Goal: Task Accomplishment & Management: Use online tool/utility

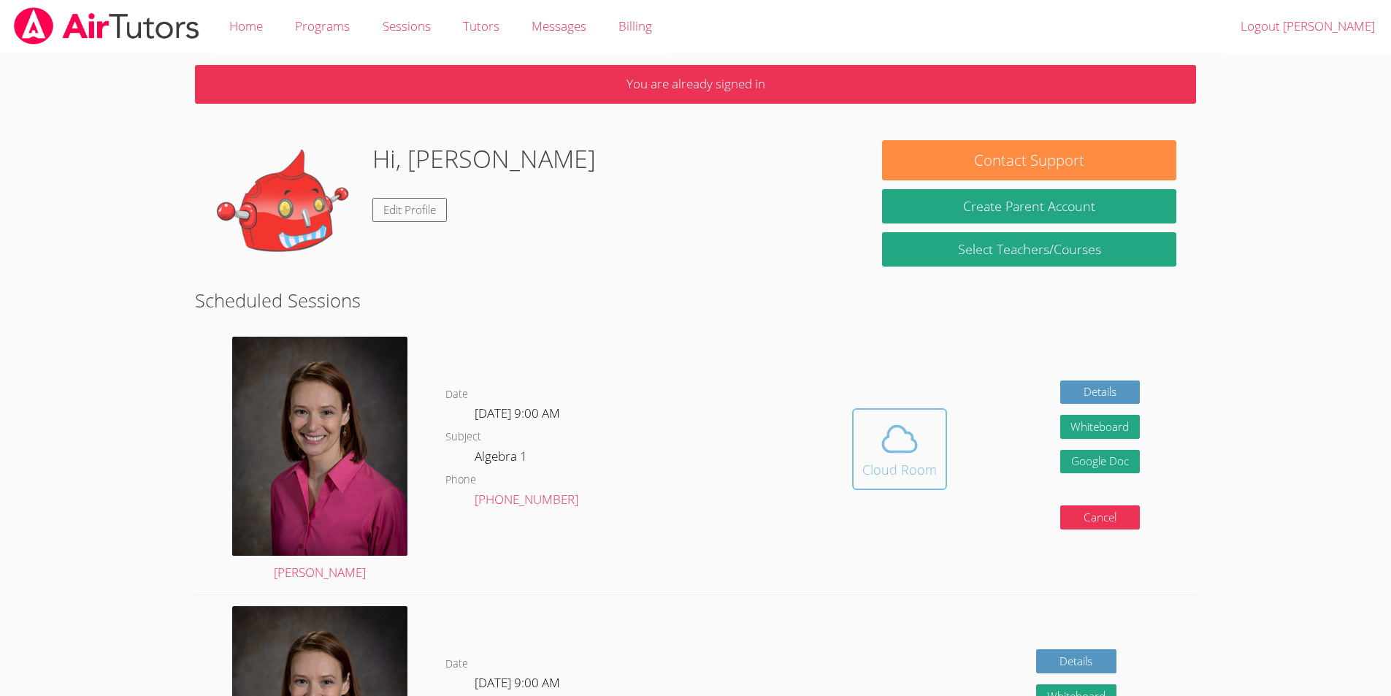
click at [914, 477] on div "Cloud Room" at bounding box center [900, 469] width 74 height 20
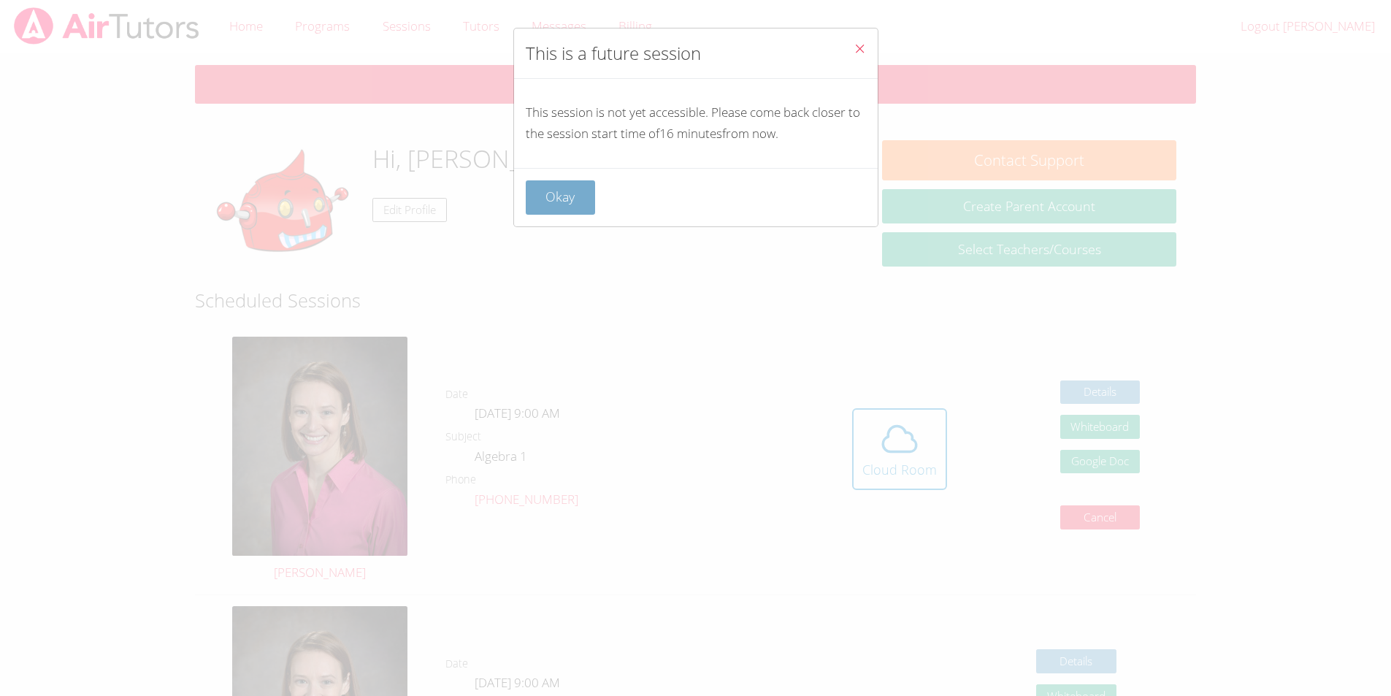
click at [538, 189] on button "Okay" at bounding box center [561, 197] width 70 height 34
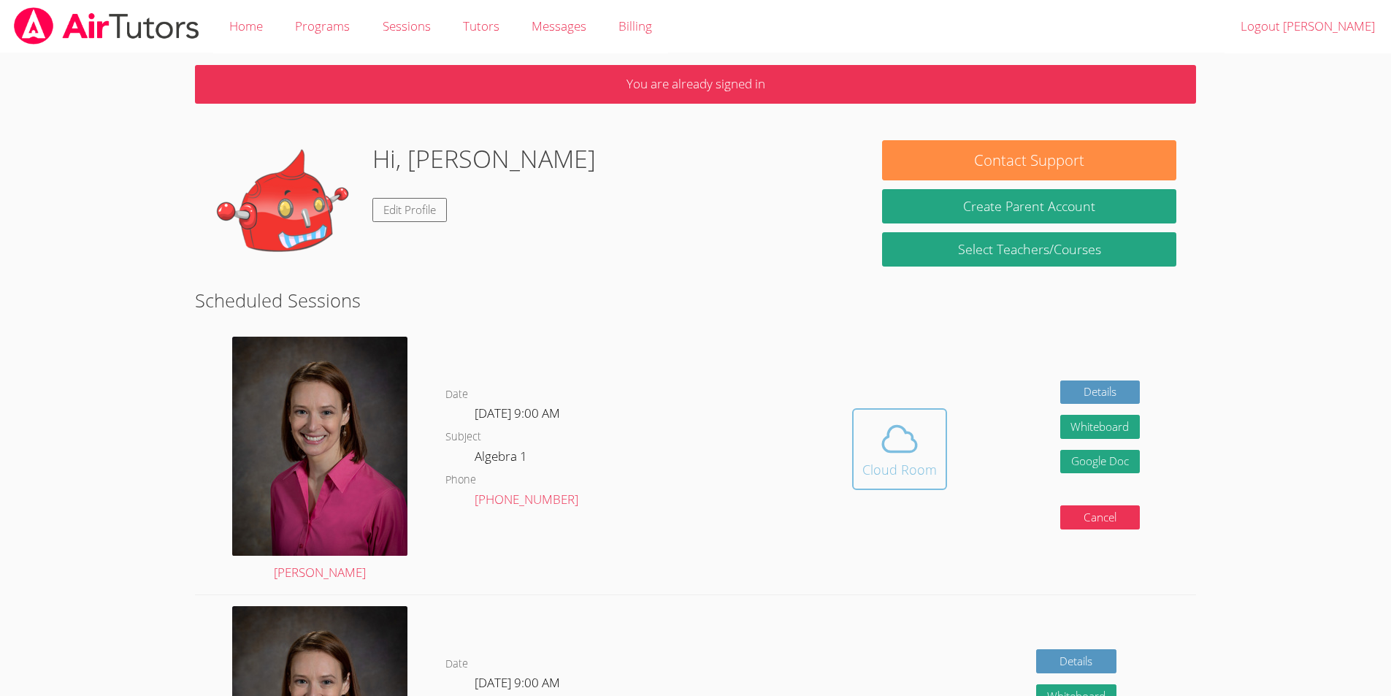
click at [906, 430] on icon at bounding box center [899, 438] width 41 height 41
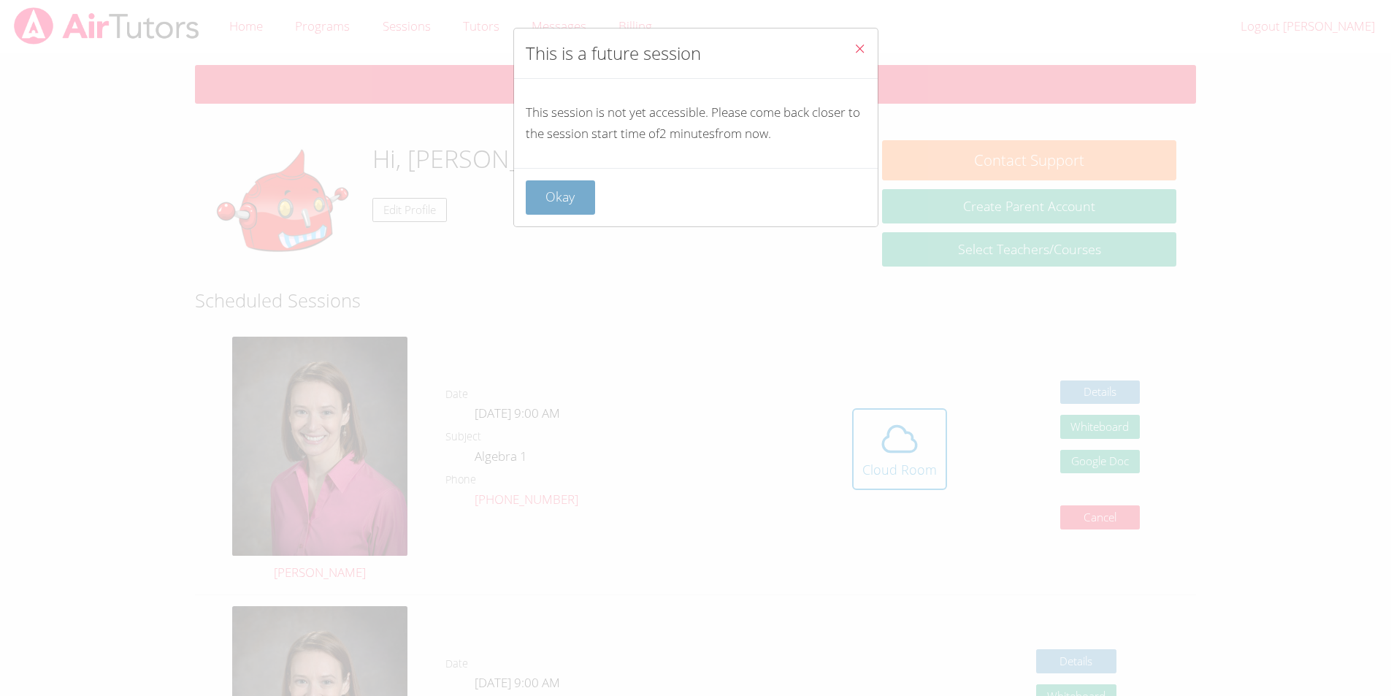
click at [563, 196] on button "Okay" at bounding box center [561, 197] width 70 height 34
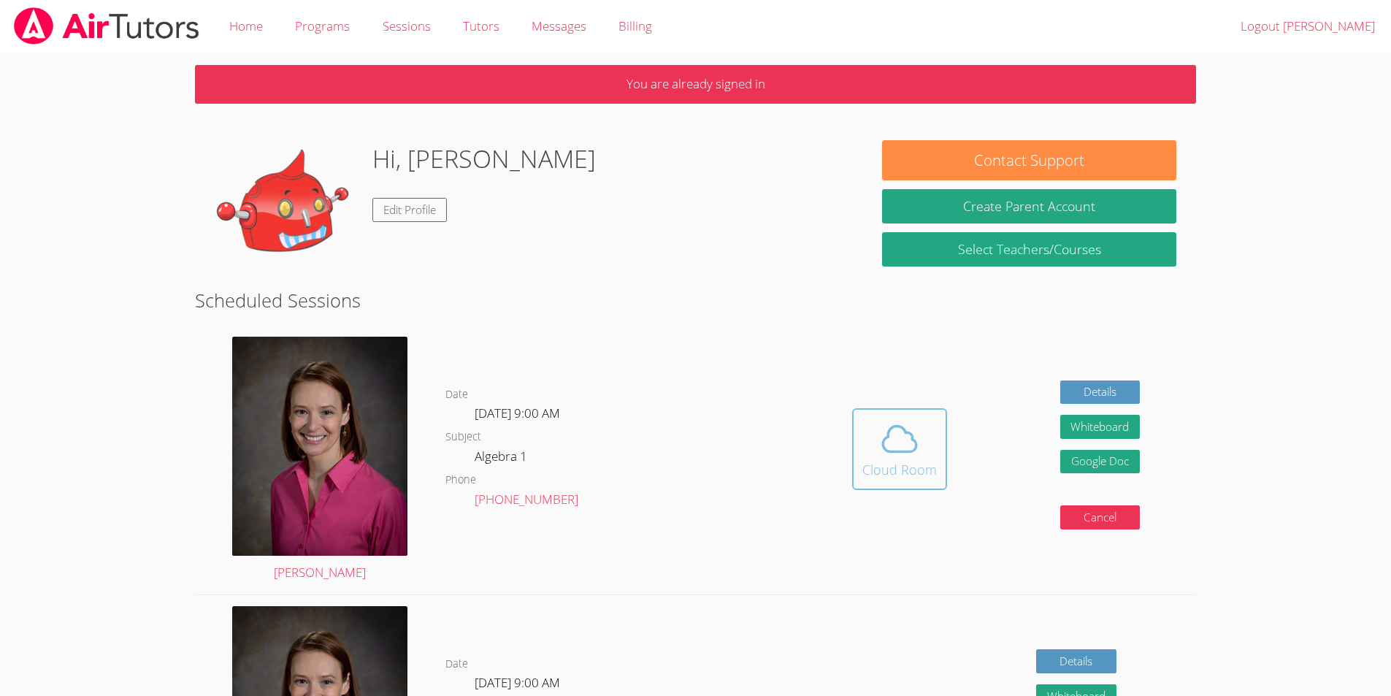
click at [911, 450] on icon at bounding box center [899, 438] width 41 height 41
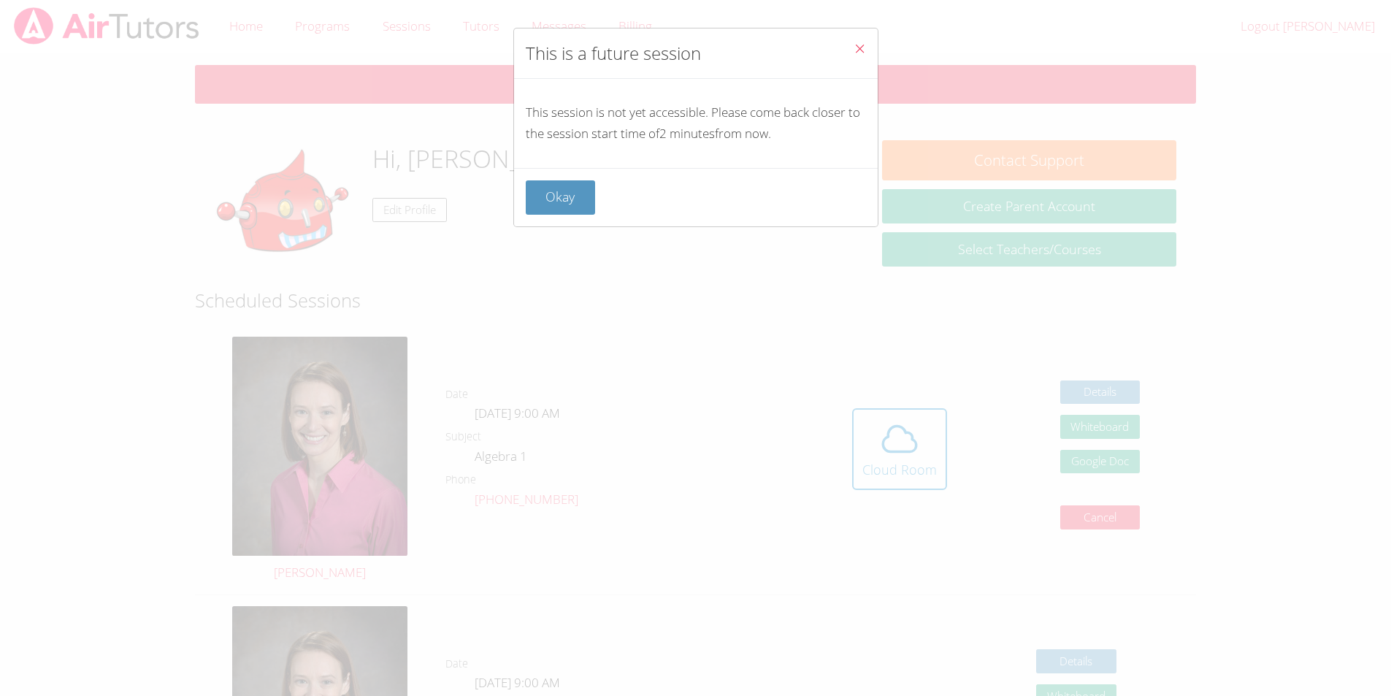
click at [575, 215] on div "Okay" at bounding box center [696, 197] width 364 height 58
click at [530, 193] on button "Okay" at bounding box center [561, 197] width 70 height 34
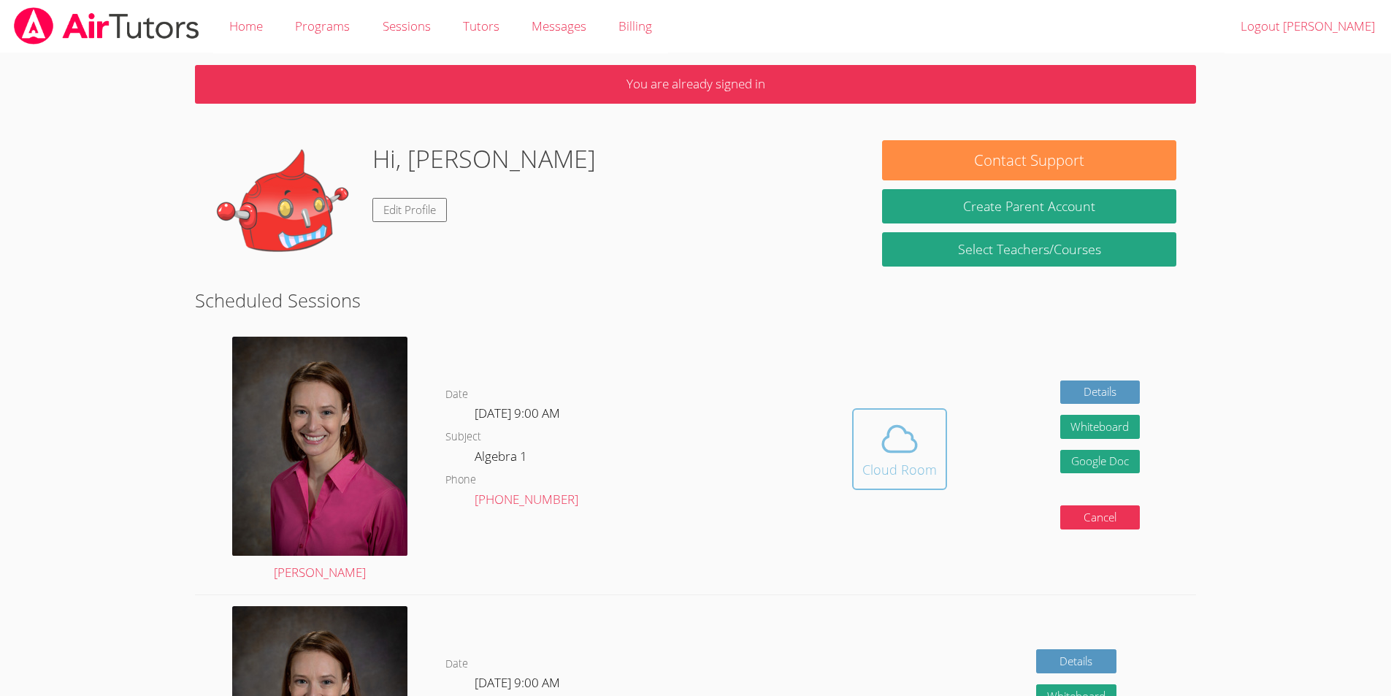
click at [892, 446] on icon at bounding box center [899, 438] width 41 height 41
click at [879, 463] on div "Cloud Room" at bounding box center [900, 469] width 74 height 20
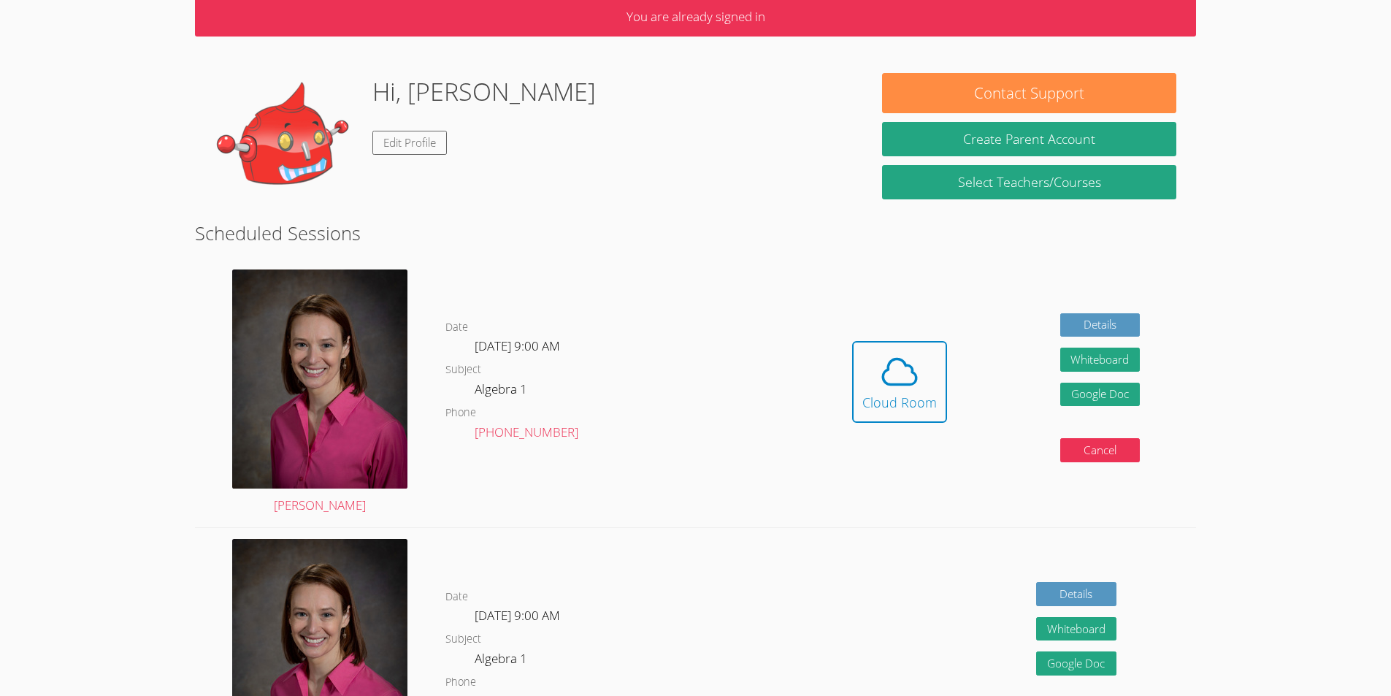
scroll to position [73, 0]
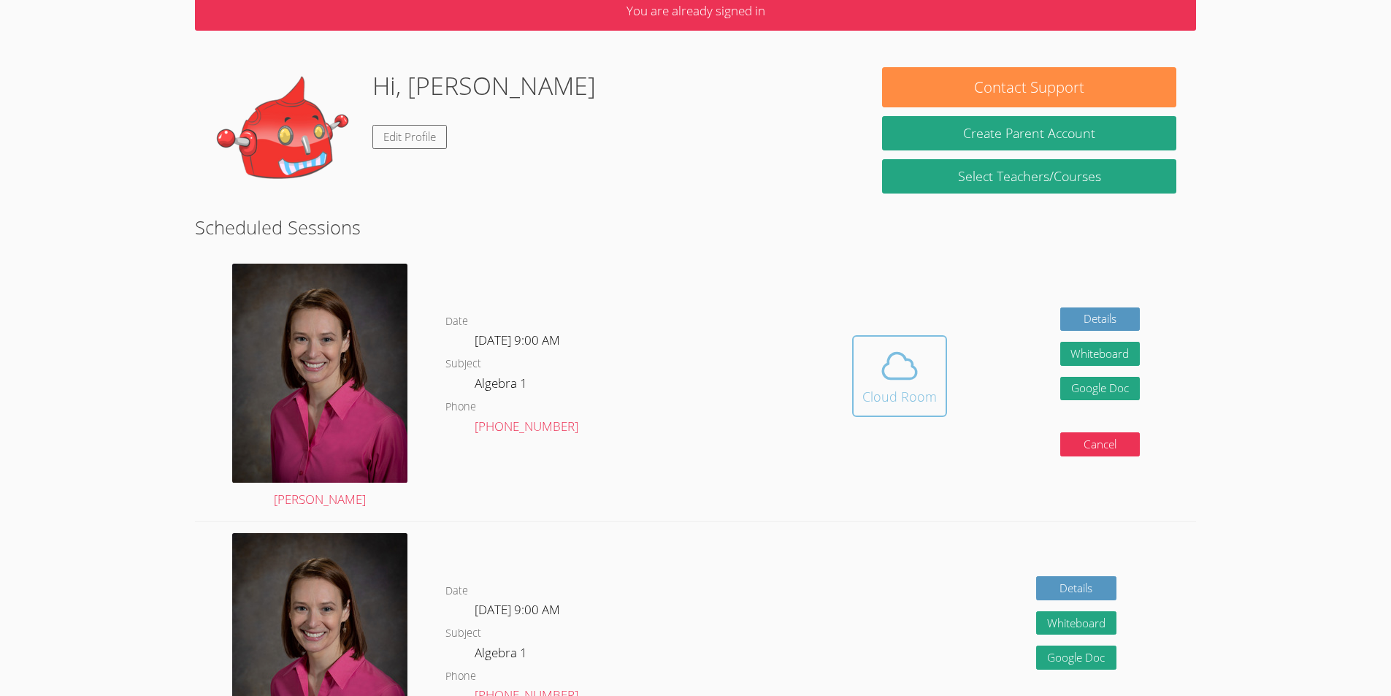
click at [889, 353] on icon at bounding box center [899, 365] width 41 height 41
drag, startPoint x: 895, startPoint y: 389, endPoint x: 889, endPoint y: 397, distance: 9.9
click at [890, 396] on div "Cloud Room" at bounding box center [900, 396] width 74 height 20
drag, startPoint x: 903, startPoint y: 392, endPoint x: 895, endPoint y: 391, distance: 8.9
click at [896, 391] on div "Cloud Room" at bounding box center [900, 396] width 74 height 20
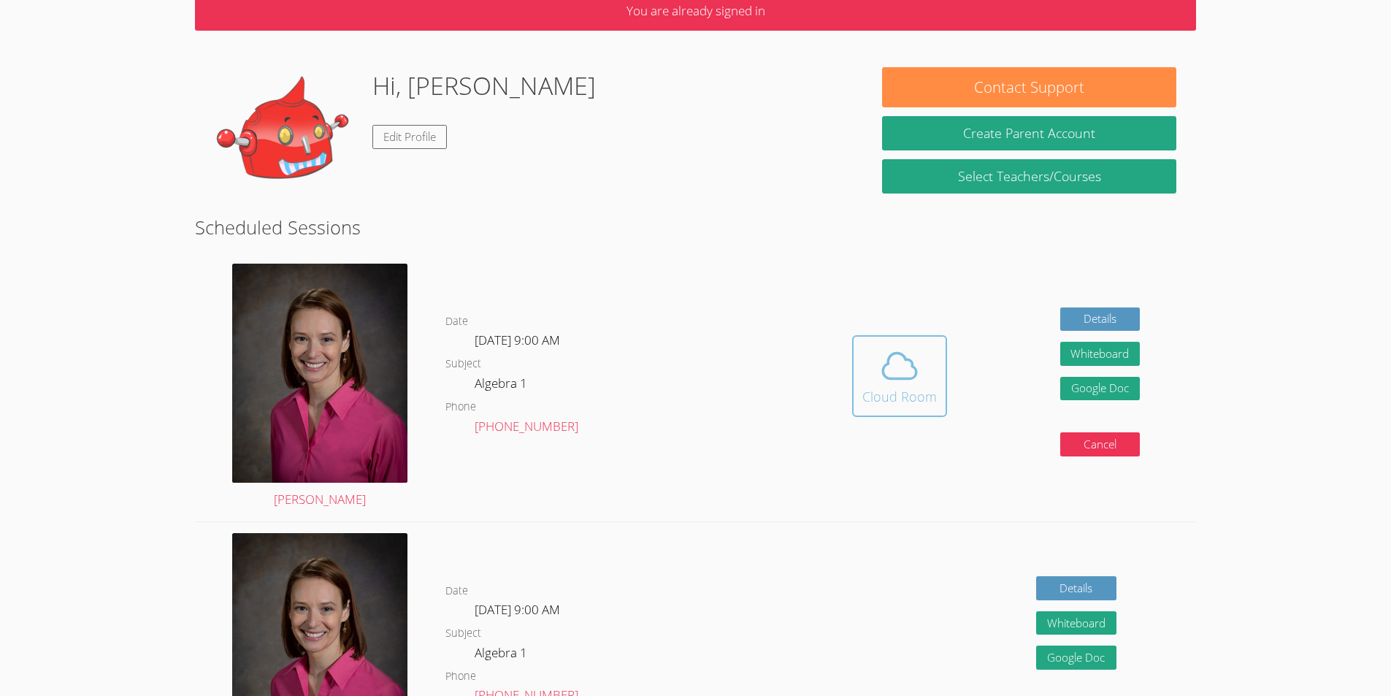
click at [903, 400] on div "Cloud Room" at bounding box center [900, 396] width 74 height 20
click at [910, 348] on icon at bounding box center [899, 365] width 41 height 41
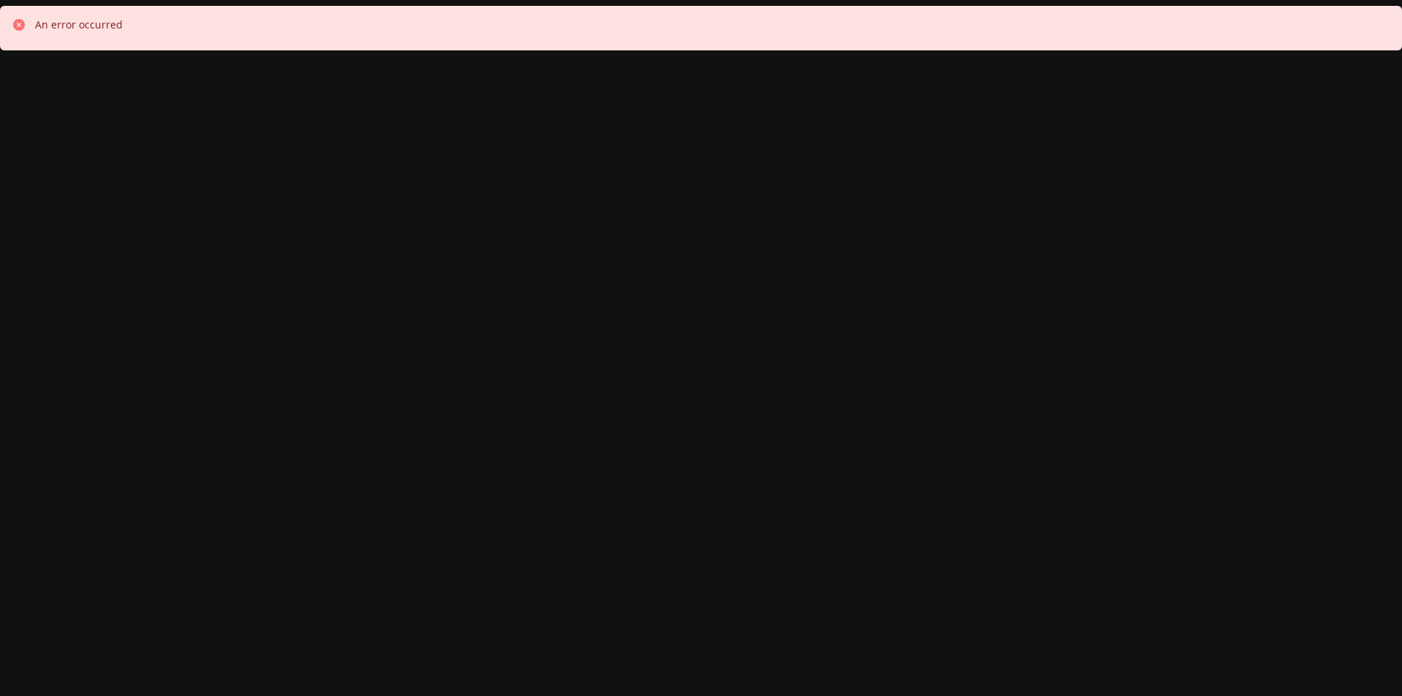
click at [70, 28] on div "An error occurred" at bounding box center [79, 25] width 88 height 15
drag, startPoint x: 295, startPoint y: 23, endPoint x: 286, endPoint y: 25, distance: 9.7
click at [288, 24] on div "An error occurred" at bounding box center [701, 28] width 1379 height 21
click at [97, 33] on div "An error occurred" at bounding box center [79, 28] width 88 height 21
drag, startPoint x: 0, startPoint y: 0, endPoint x: 267, endPoint y: 110, distance: 289.2
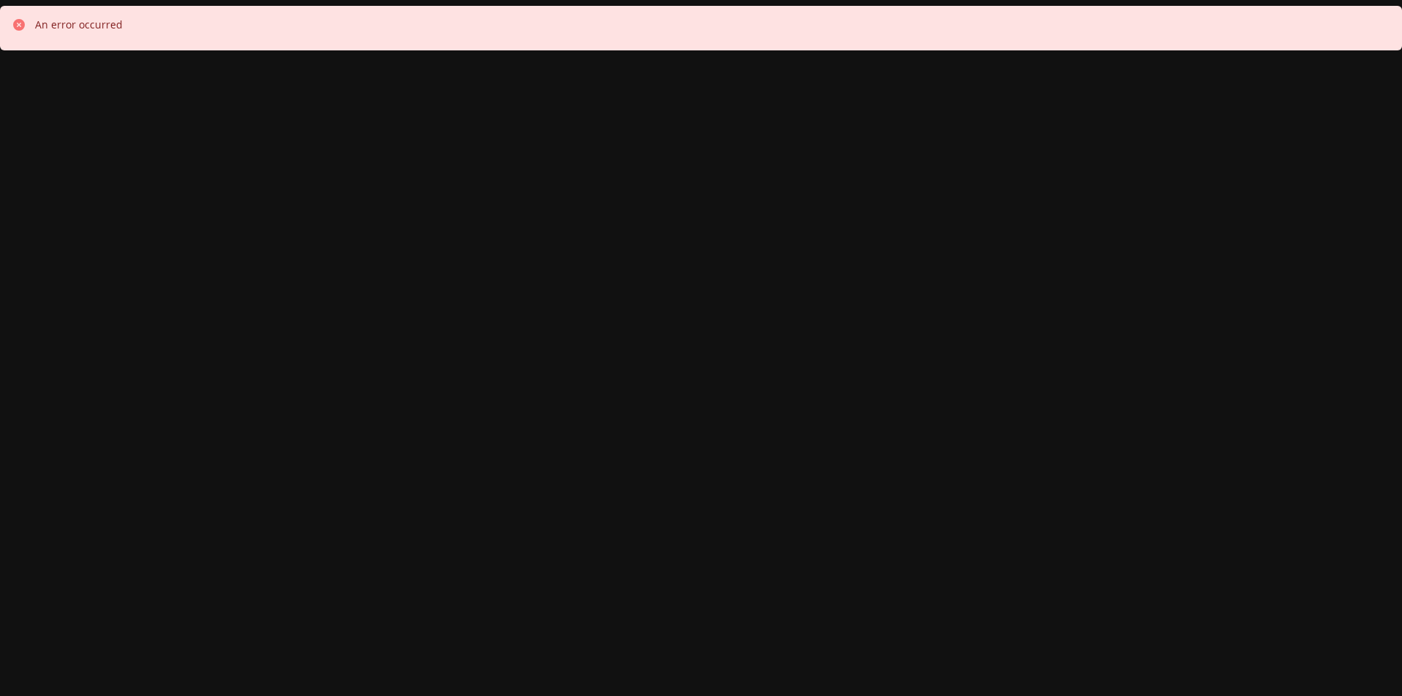
click at [267, 110] on div "An error occurred" at bounding box center [701, 348] width 1402 height 696
drag, startPoint x: 12, startPoint y: 20, endPoint x: 26, endPoint y: 27, distance: 15.7
click at [14, 21] on icon at bounding box center [19, 25] width 15 height 15
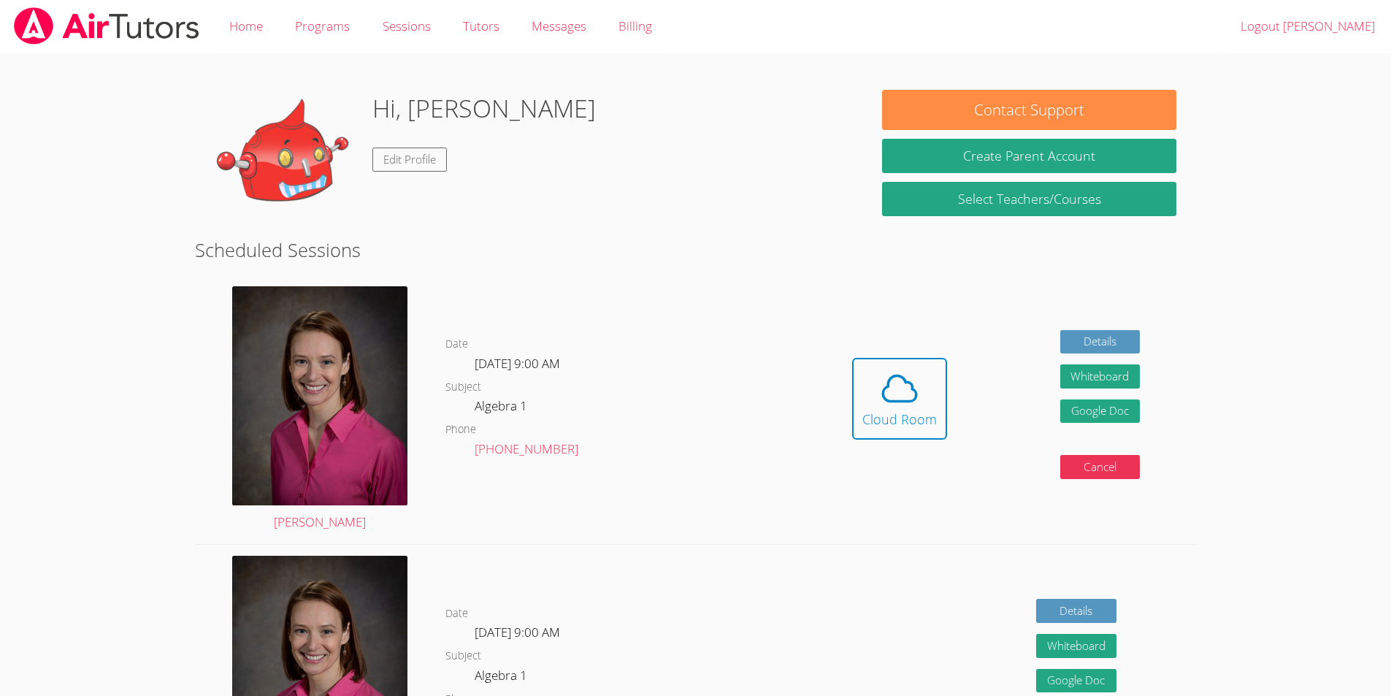
scroll to position [73, 0]
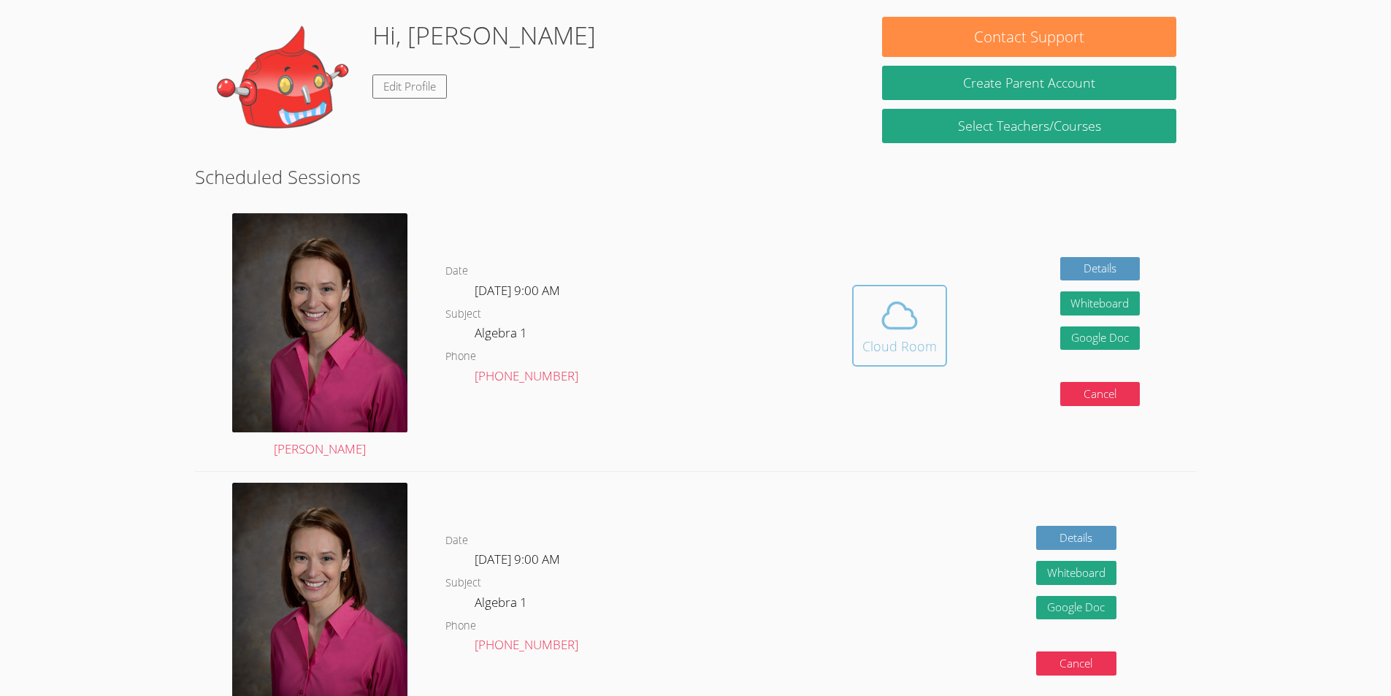
click at [920, 334] on span at bounding box center [900, 315] width 74 height 41
drag, startPoint x: 854, startPoint y: 293, endPoint x: 871, endPoint y: 292, distance: 17.5
click at [856, 297] on div "Hidden Cloud Room Details Whiteboard Hidden Google Doc Cancel" at bounding box center [996, 336] width 401 height 269
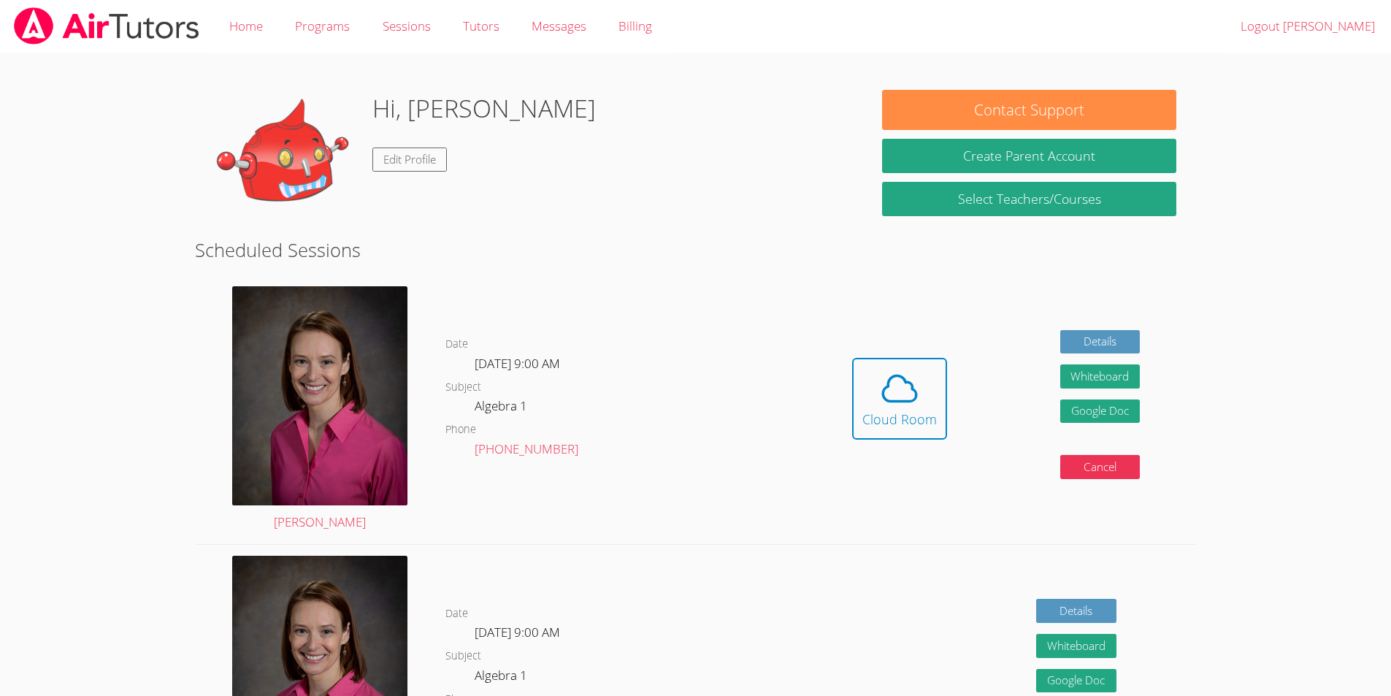
scroll to position [73, 0]
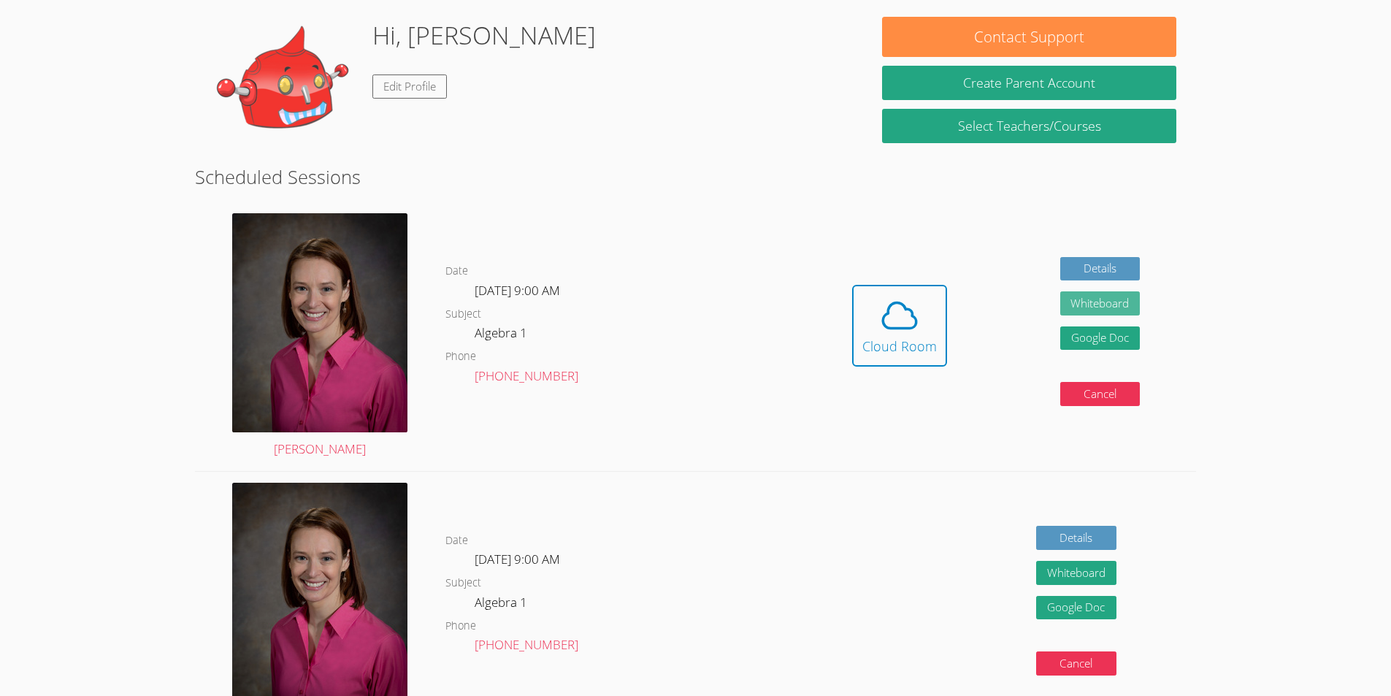
click at [1090, 299] on button "Whiteboard" at bounding box center [1100, 303] width 80 height 24
click at [894, 313] on icon at bounding box center [899, 315] width 41 height 41
click at [882, 306] on icon at bounding box center [899, 315] width 41 height 41
click at [920, 316] on span at bounding box center [900, 315] width 74 height 41
click at [895, 318] on icon at bounding box center [899, 315] width 41 height 41
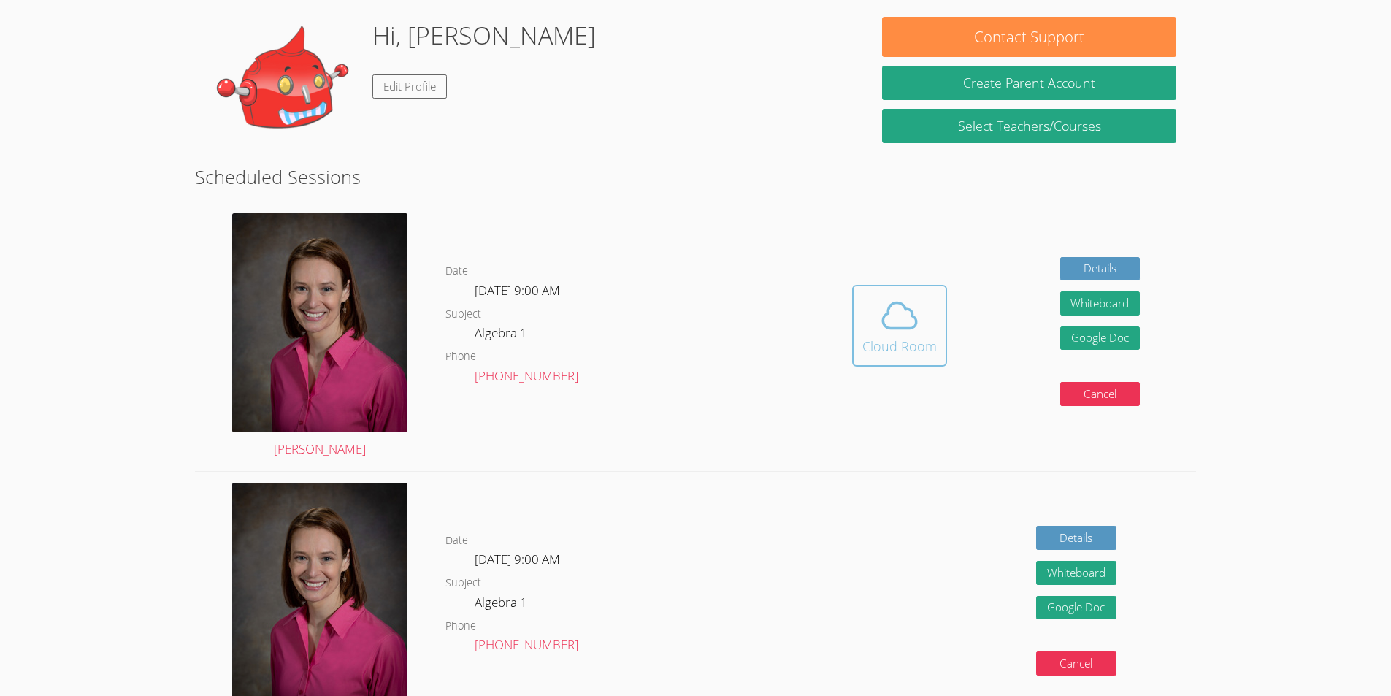
click at [945, 321] on button "Cloud Room" at bounding box center [899, 326] width 95 height 82
click at [911, 337] on div "Cloud Room" at bounding box center [900, 346] width 74 height 20
click at [936, 355] on button "Cloud Room" at bounding box center [899, 326] width 95 height 82
click at [894, 325] on icon at bounding box center [899, 315] width 41 height 41
click at [906, 313] on icon at bounding box center [899, 315] width 41 height 41
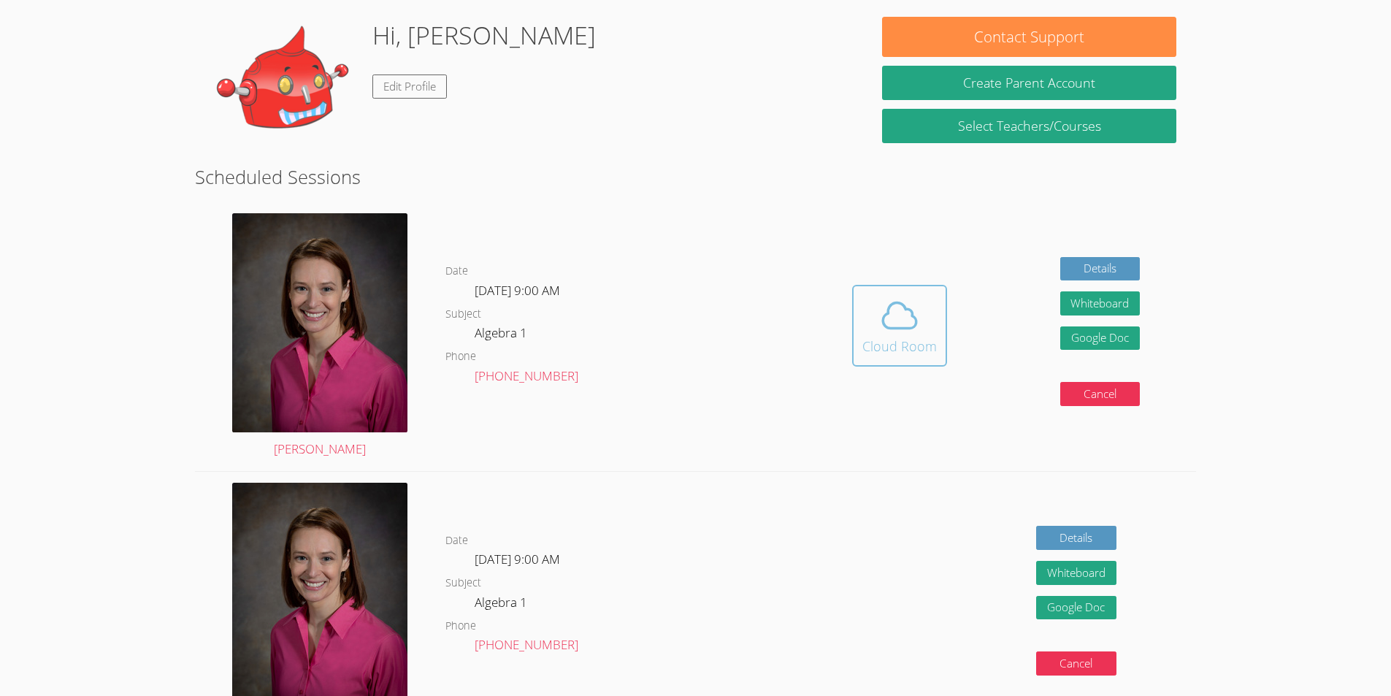
click at [917, 329] on icon at bounding box center [899, 315] width 41 height 41
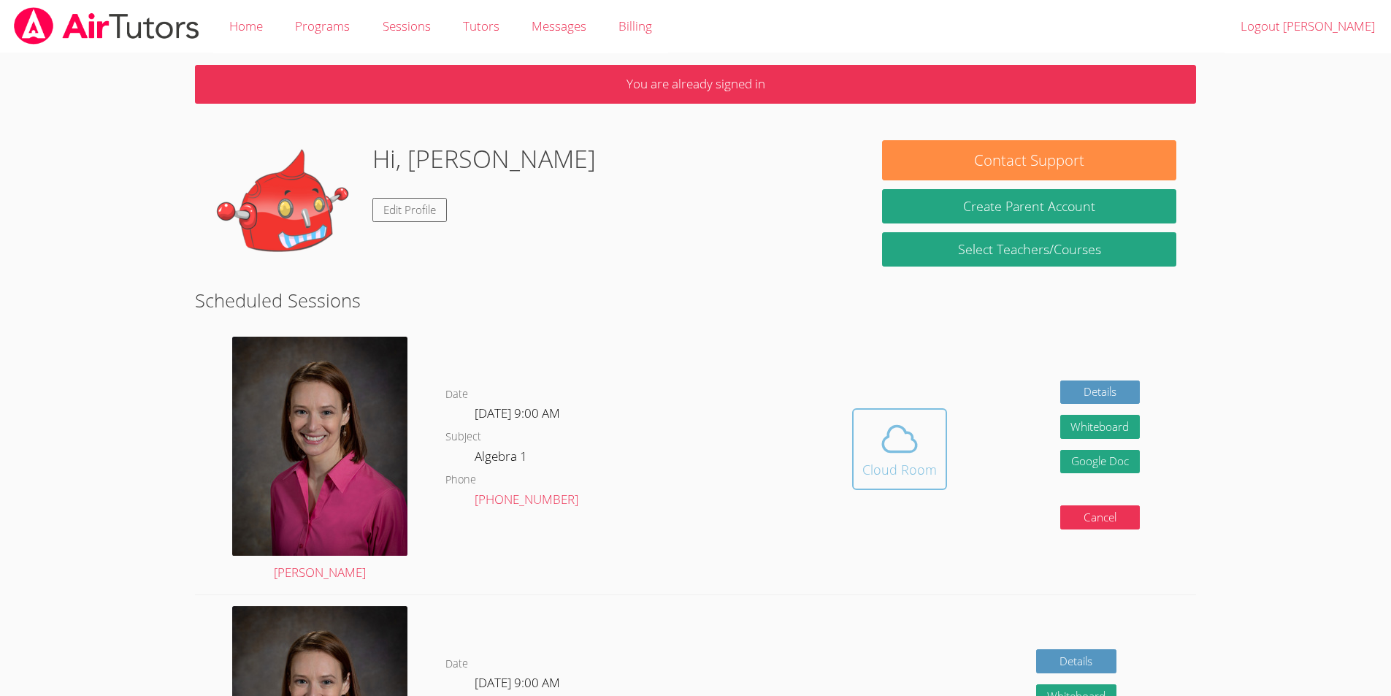
click at [899, 448] on icon at bounding box center [899, 438] width 41 height 41
click at [904, 427] on icon at bounding box center [899, 438] width 41 height 41
click at [944, 448] on button "Cloud Room" at bounding box center [899, 449] width 95 height 82
drag, startPoint x: 963, startPoint y: 478, endPoint x: 920, endPoint y: 467, distance: 43.8
click at [962, 478] on div "Hidden Cloud Room Details Whiteboard Hidden Google Doc Cancel" at bounding box center [996, 460] width 401 height 269
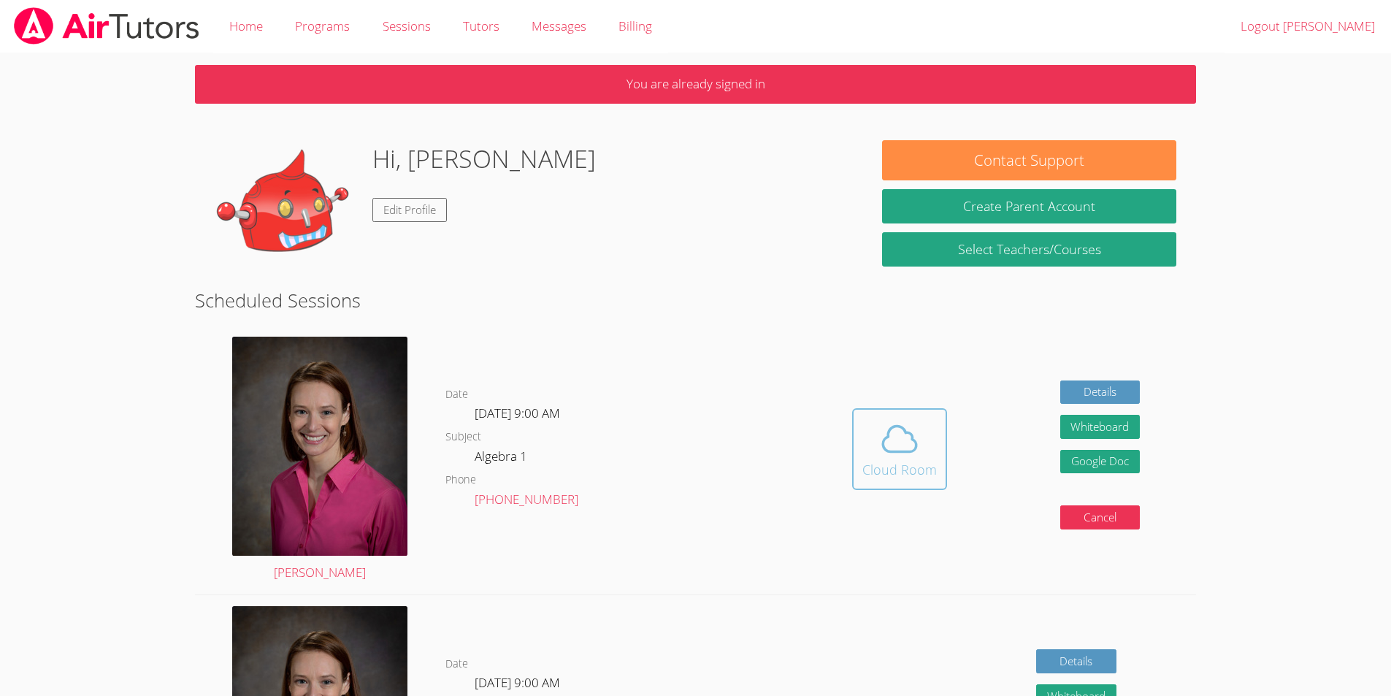
click at [895, 459] on icon at bounding box center [899, 438] width 41 height 41
click at [882, 480] on div "Cloud Room" at bounding box center [900, 469] width 74 height 20
click at [890, 451] on icon at bounding box center [900, 440] width 34 height 26
click at [940, 439] on button "Cloud Room" at bounding box center [899, 449] width 95 height 82
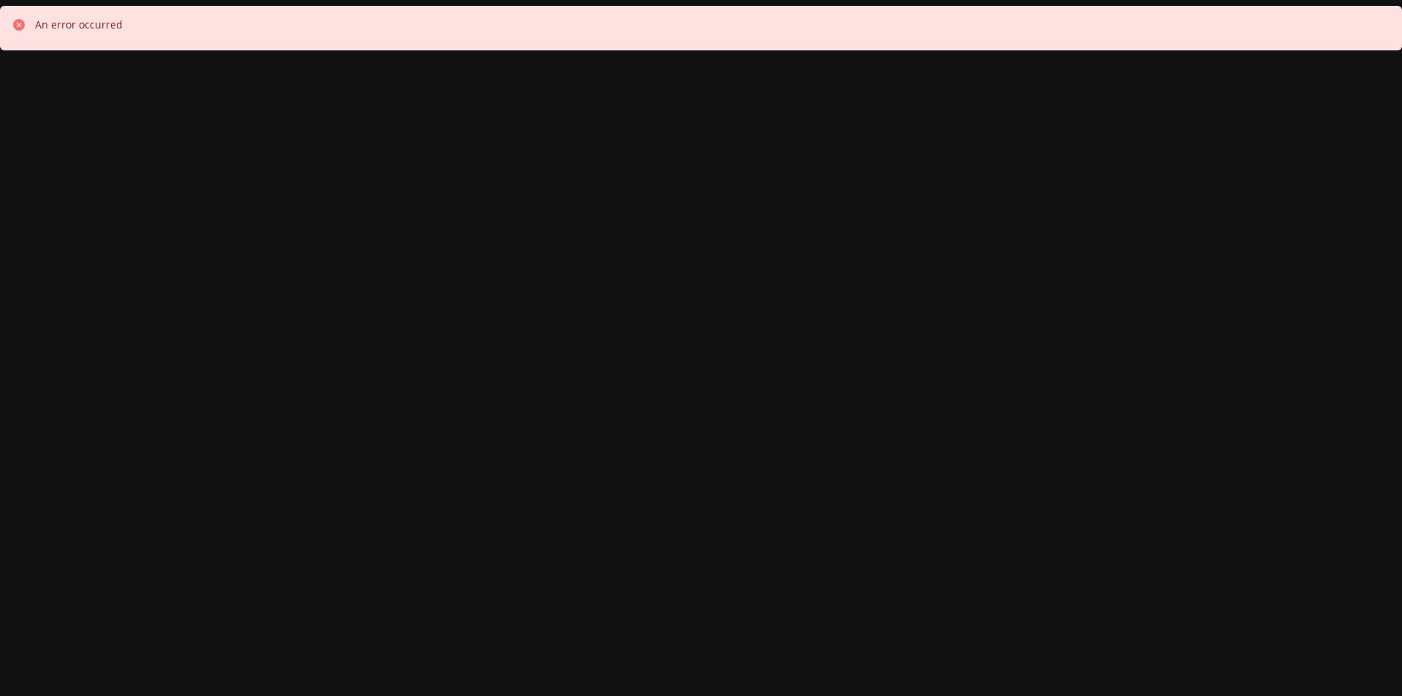
drag, startPoint x: 844, startPoint y: 82, endPoint x: 885, endPoint y: 54, distance: 50.0
click at [875, 68] on div "An error occurred" at bounding box center [701, 348] width 1402 height 696
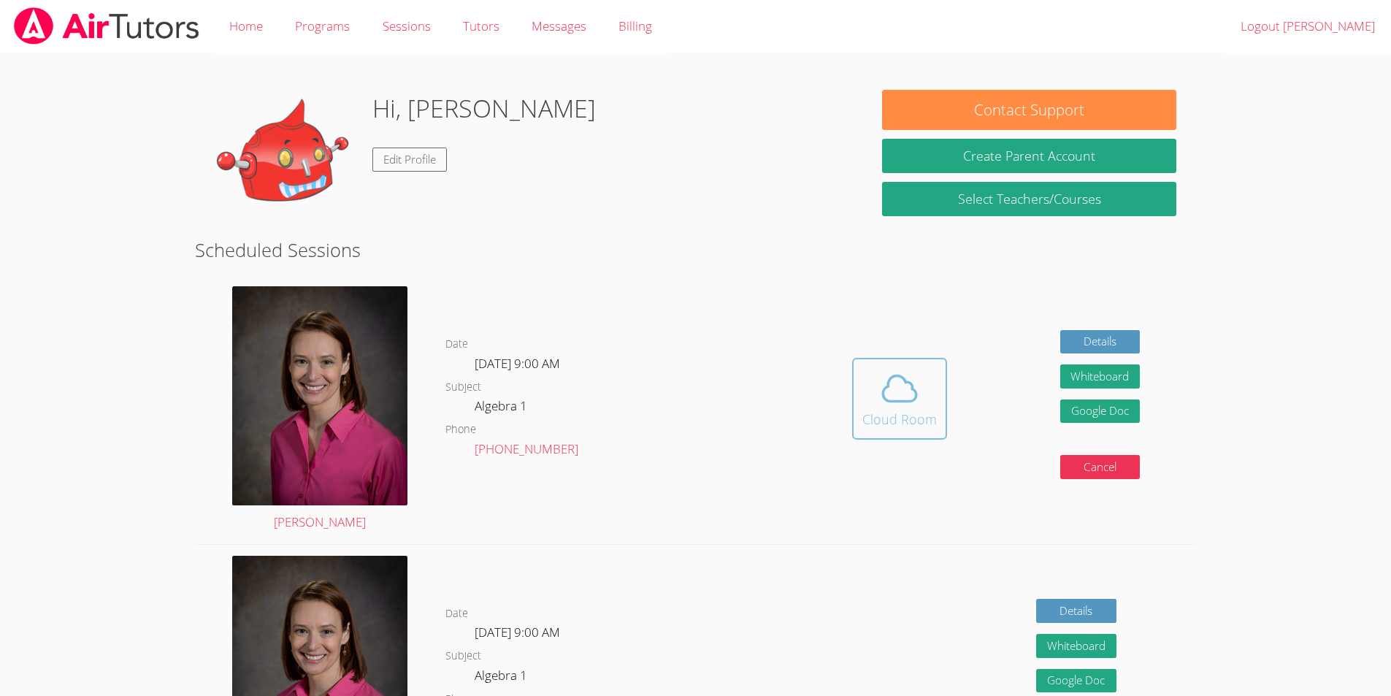
click at [878, 383] on span at bounding box center [900, 388] width 74 height 41
drag, startPoint x: 952, startPoint y: 370, endPoint x: 944, endPoint y: 376, distance: 10.5
click at [952, 372] on div "Hidden Cloud Room Details Whiteboard Hidden Google Doc Cancel" at bounding box center [996, 409] width 401 height 269
click at [907, 372] on icon at bounding box center [899, 388] width 41 height 41
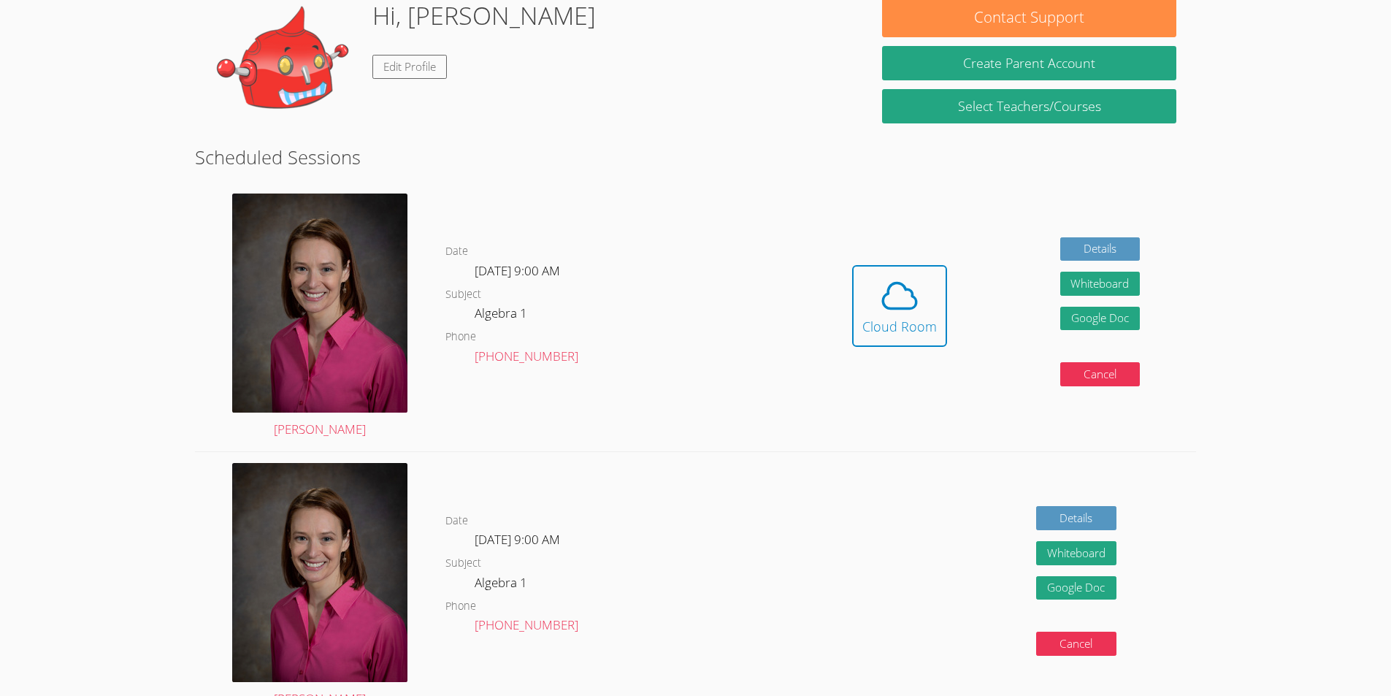
scroll to position [146, 0]
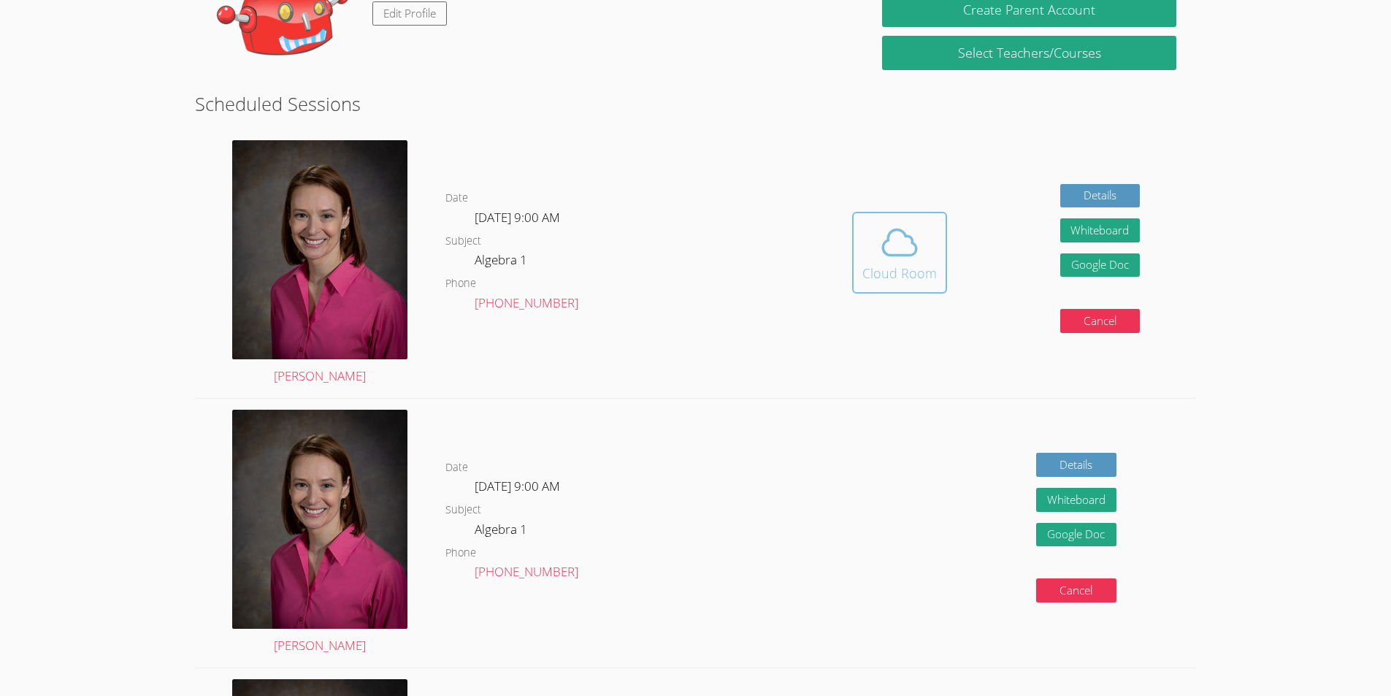
click at [928, 244] on span at bounding box center [900, 242] width 74 height 41
click at [944, 253] on button "Cloud Room" at bounding box center [899, 253] width 95 height 82
click at [919, 279] on div "Cloud Room" at bounding box center [900, 273] width 74 height 20
click at [1255, 443] on body "Home Programs Sessions Tutors Messages Billing Logout Gavin Hi, Gavin Edit Prof…" at bounding box center [695, 202] width 1391 height 696
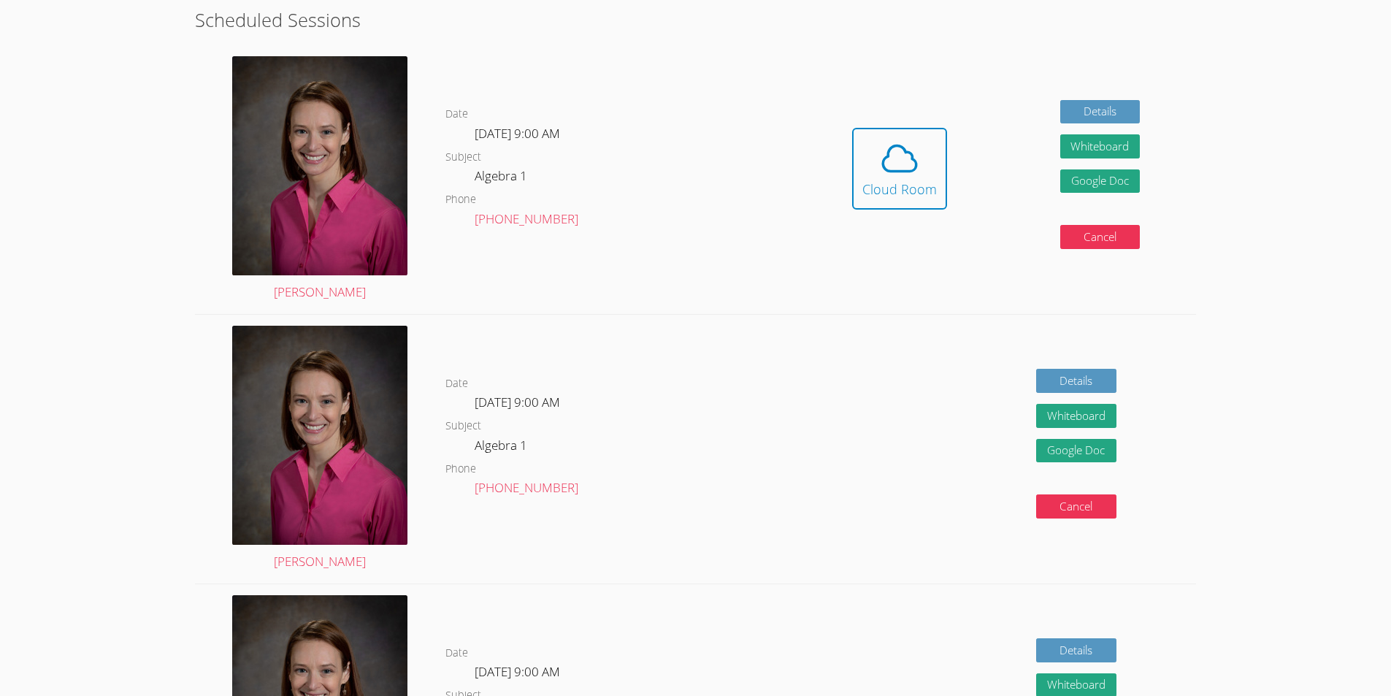
scroll to position [134, 0]
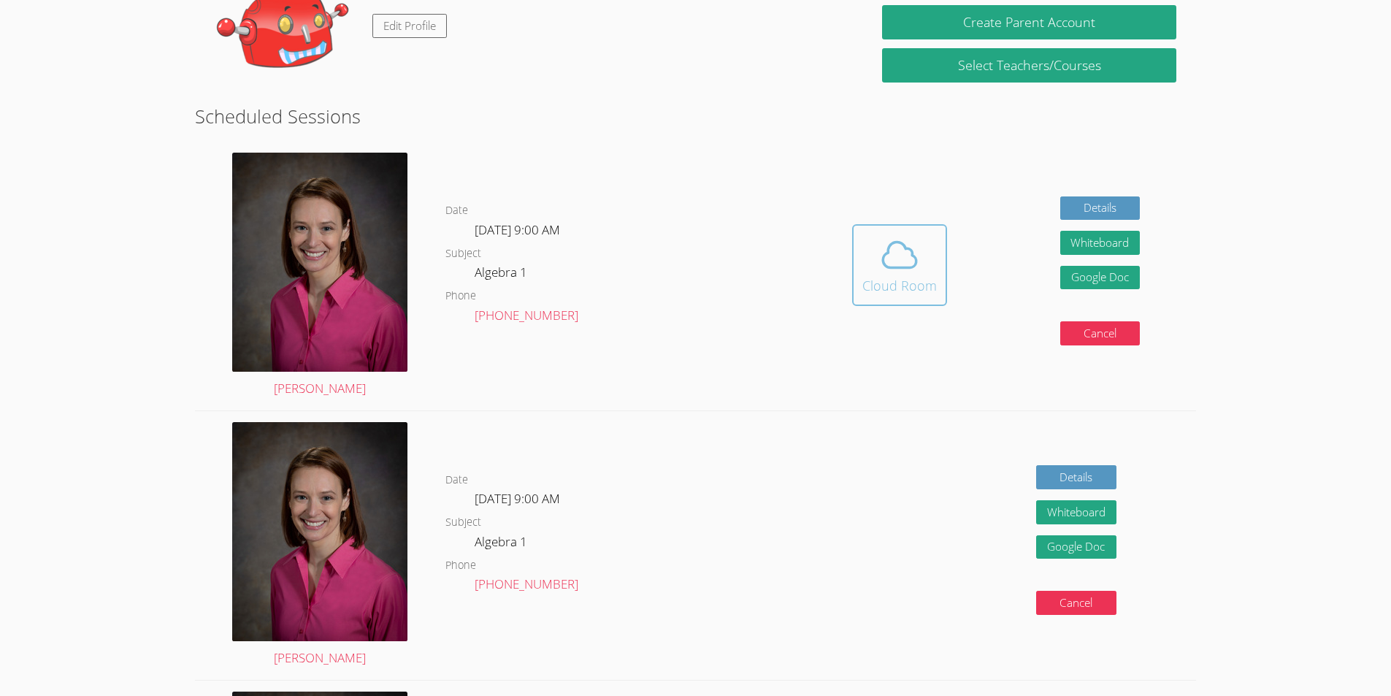
click at [863, 231] on button "Cloud Room" at bounding box center [899, 265] width 95 height 82
